Goal: Information Seeking & Learning: Learn about a topic

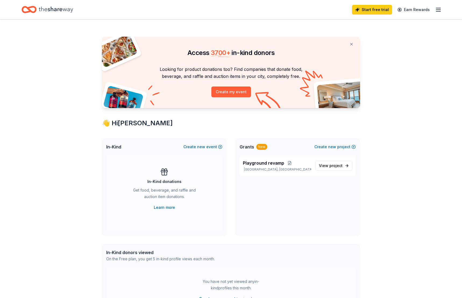
click at [437, 10] on icon "button" at bounding box center [438, 9] width 6 height 6
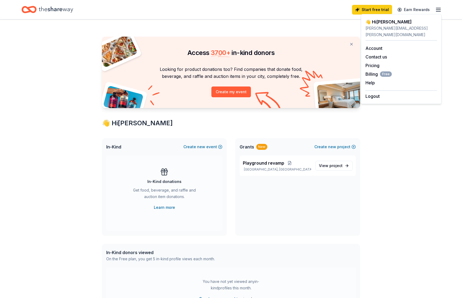
click at [306, 24] on div "Access 3700 + in-kind donors Looking for product donations too? Find companies …" at bounding box center [231, 212] width 276 height 386
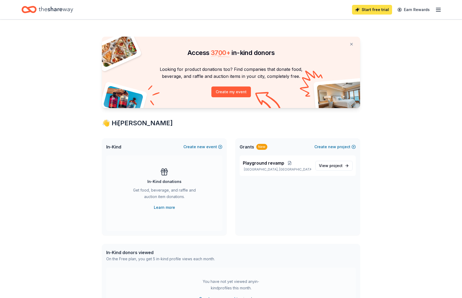
click at [376, 8] on link "Start free trial" at bounding box center [372, 10] width 40 height 10
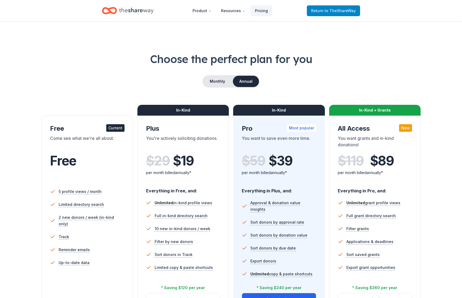
click at [345, 12] on span "to TheShareWay" at bounding box center [340, 10] width 31 height 5
click at [332, 12] on span "to TheShareWay" at bounding box center [340, 10] width 31 height 5
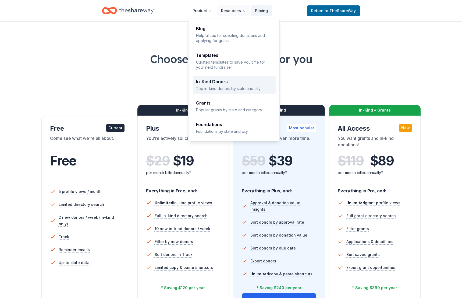
click at [212, 82] on div "In-Kind Donors" at bounding box center [234, 81] width 76 height 4
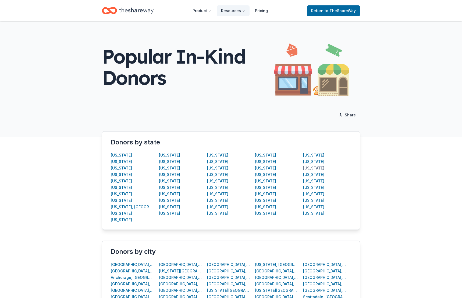
click at [310, 167] on div "Texas" at bounding box center [313, 168] width 21 height 6
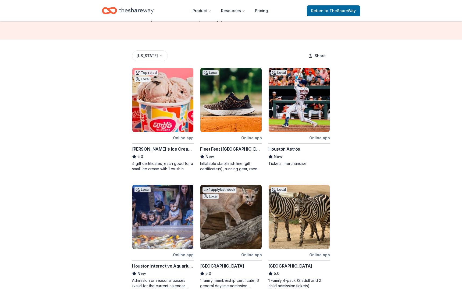
scroll to position [81, 0]
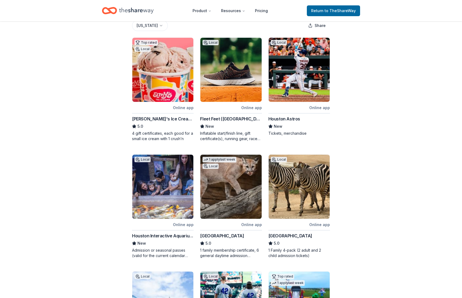
click at [284, 119] on div "Houston Astros" at bounding box center [285, 118] width 32 height 6
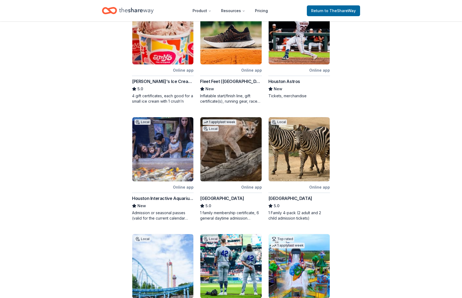
scroll to position [0, 0]
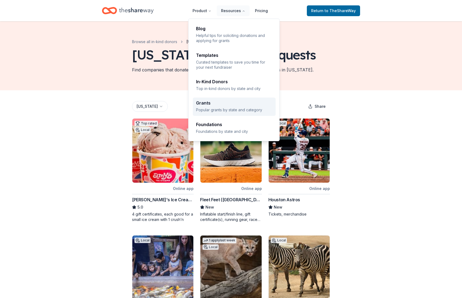
click at [207, 102] on div "Grants" at bounding box center [234, 103] width 76 height 4
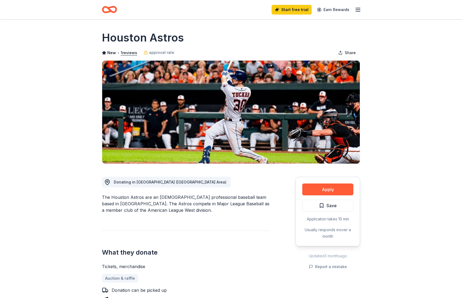
scroll to position [27, 0]
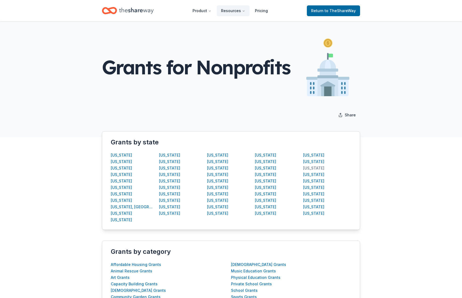
click at [310, 167] on div "Texas" at bounding box center [313, 168] width 21 height 6
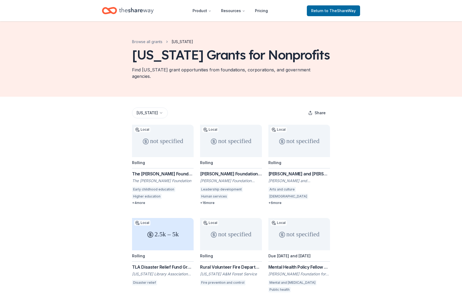
scroll to position [54, 0]
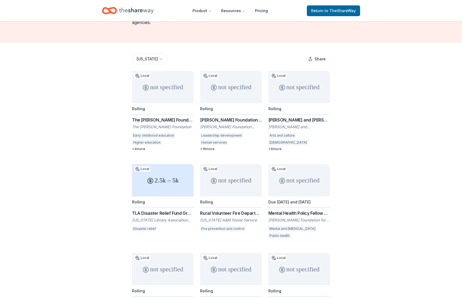
click at [156, 95] on div "not specified" at bounding box center [163, 87] width 62 height 32
click at [215, 87] on div "not specified" at bounding box center [231, 87] width 62 height 32
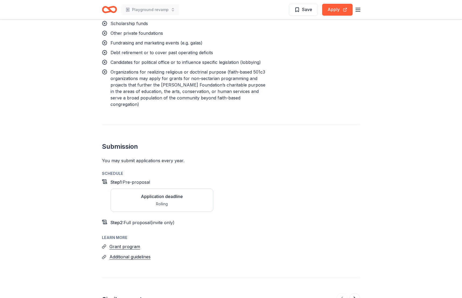
scroll to position [592, 0]
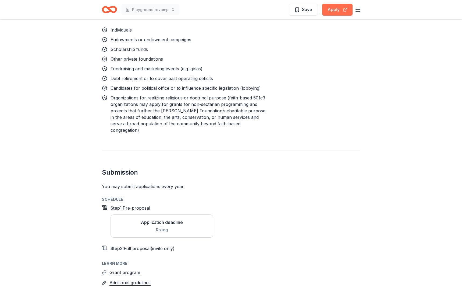
click at [331, 7] on button "Apply" at bounding box center [337, 10] width 30 height 12
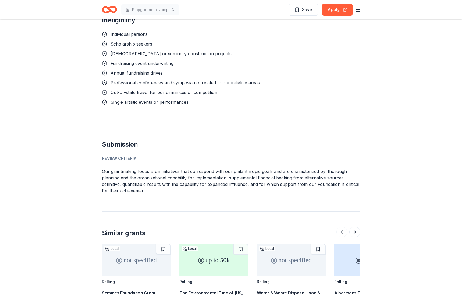
scroll to position [727, 0]
